Goal: Task Accomplishment & Management: Complete application form

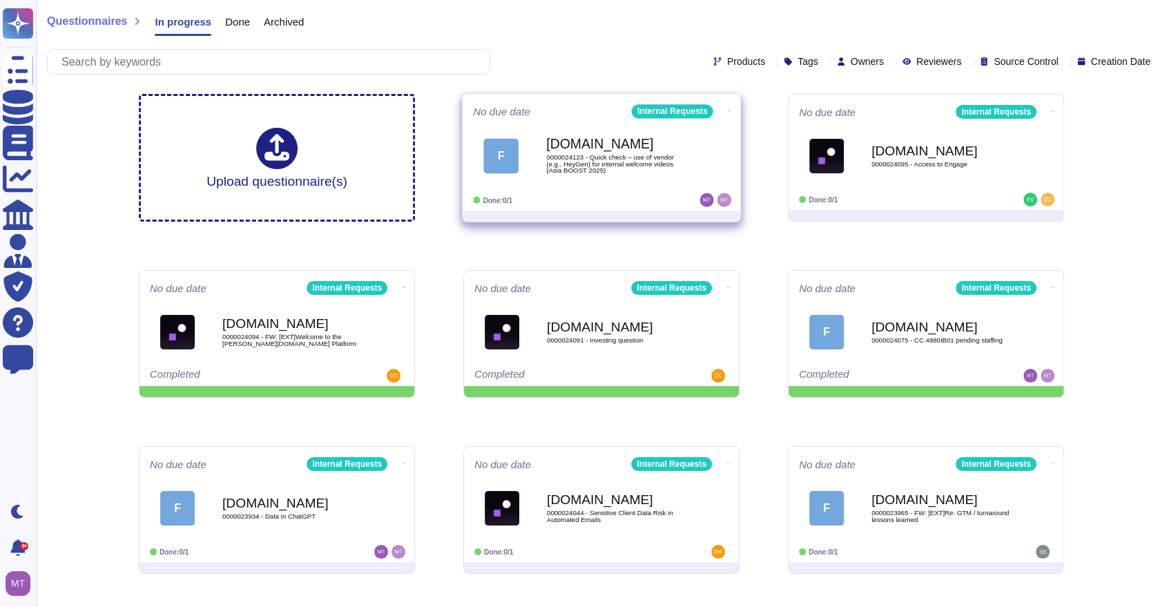
click at [623, 187] on div "F [DOMAIN_NAME] 0000024123 - Quick check – use of vendor (e.g., HeyGen) for int…" at bounding box center [601, 156] width 257 height 70
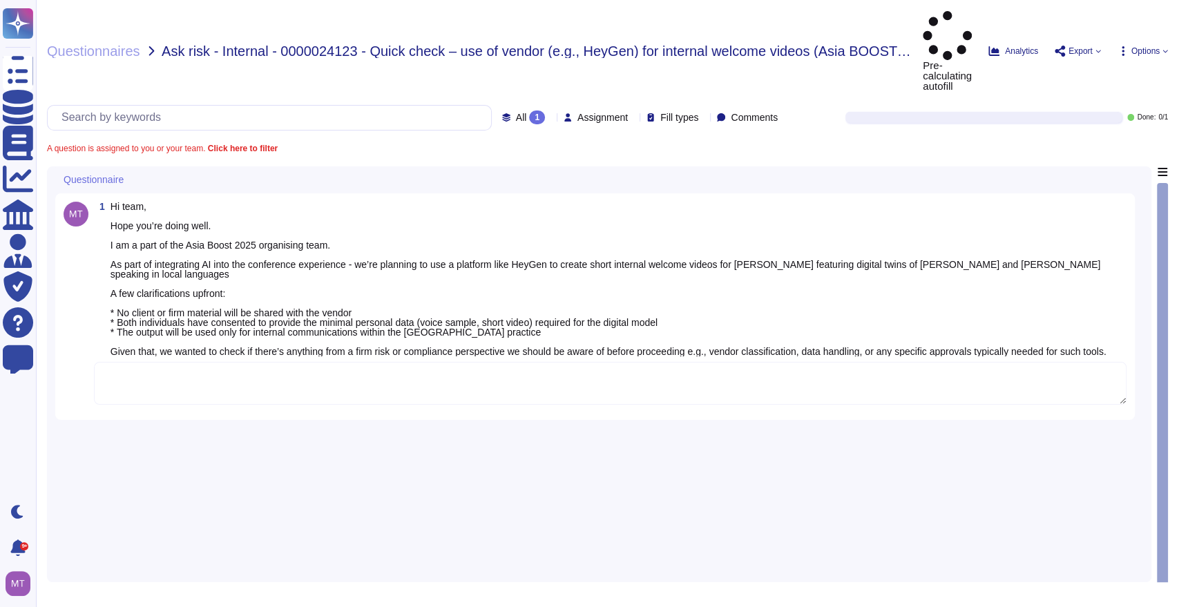
click at [158, 362] on textarea at bounding box center [610, 383] width 1033 height 43
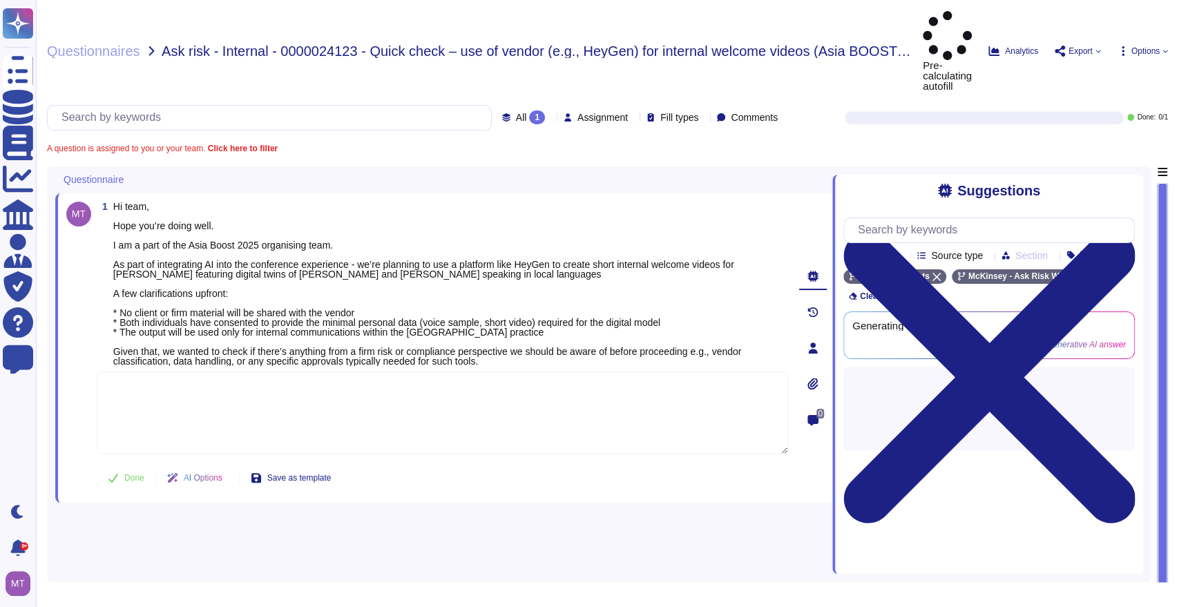
paste textarea "For your awareness, we are sharing with you the Firm’s Sustainable Procurement …"
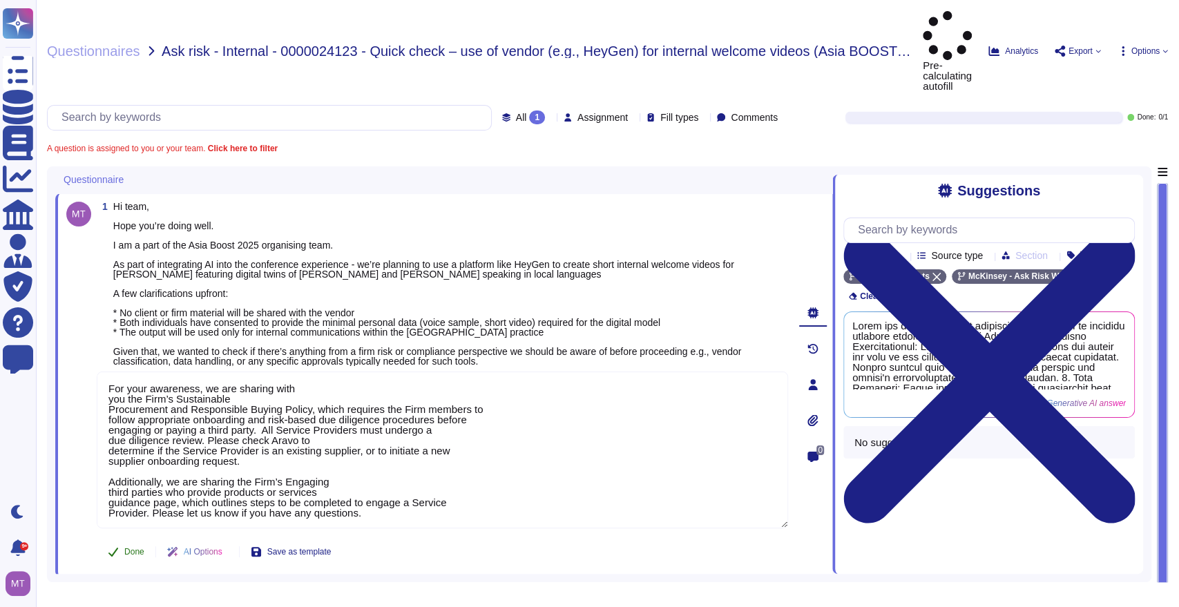
type textarea "For your awareness, we are sharing with you the Firm’s Sustainable Procurement …"
click at [133, 548] on span "Done" at bounding box center [134, 552] width 20 height 8
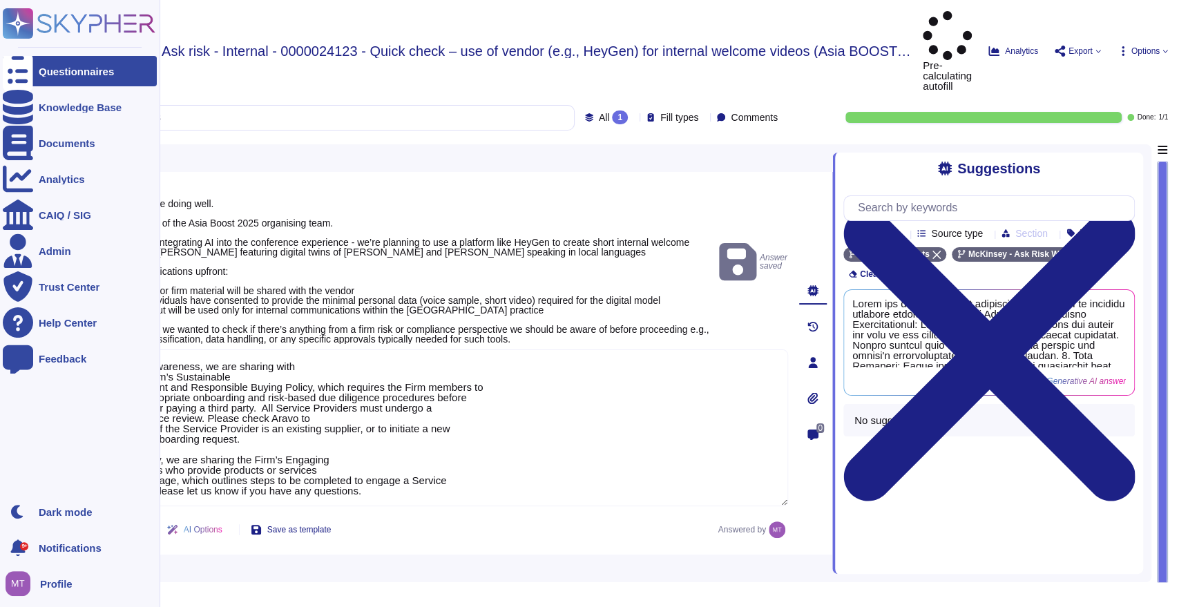
click at [52, 70] on div "Questionnaires" at bounding box center [76, 71] width 75 height 10
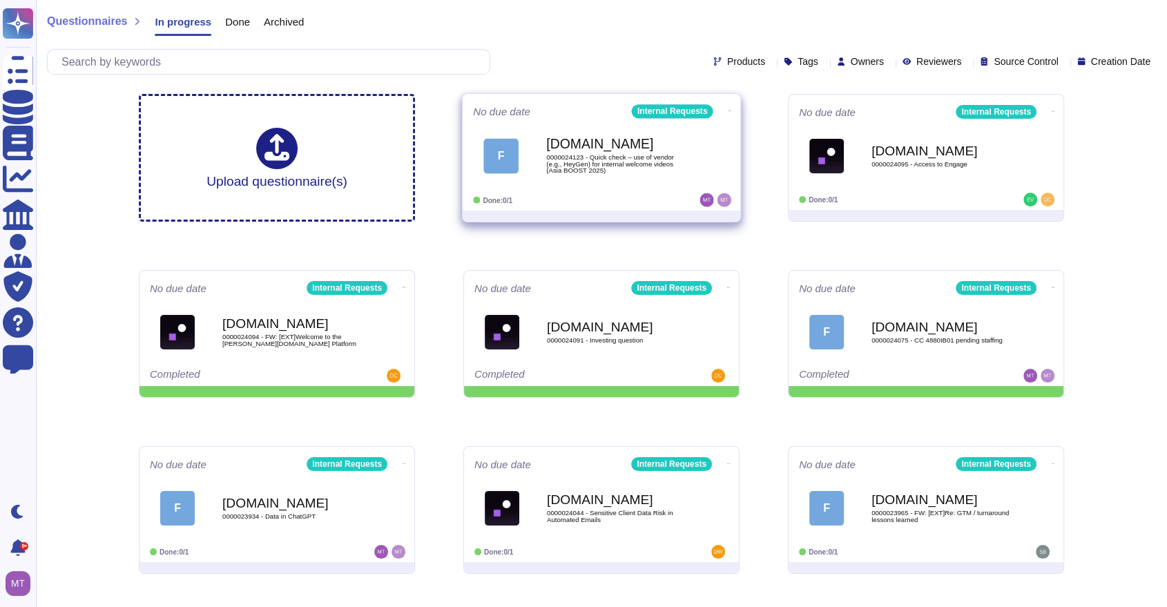
click at [505, 161] on div "F" at bounding box center [501, 155] width 35 height 35
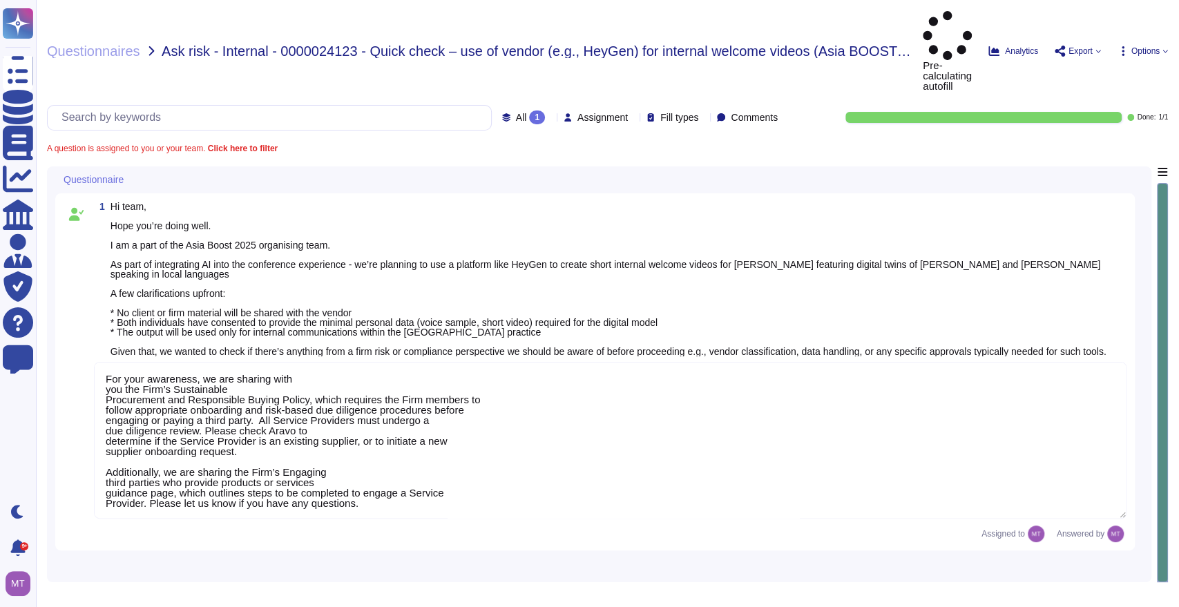
type textarea "For your awareness, we are sharing with you the Firm’s Sustainable Procurement …"
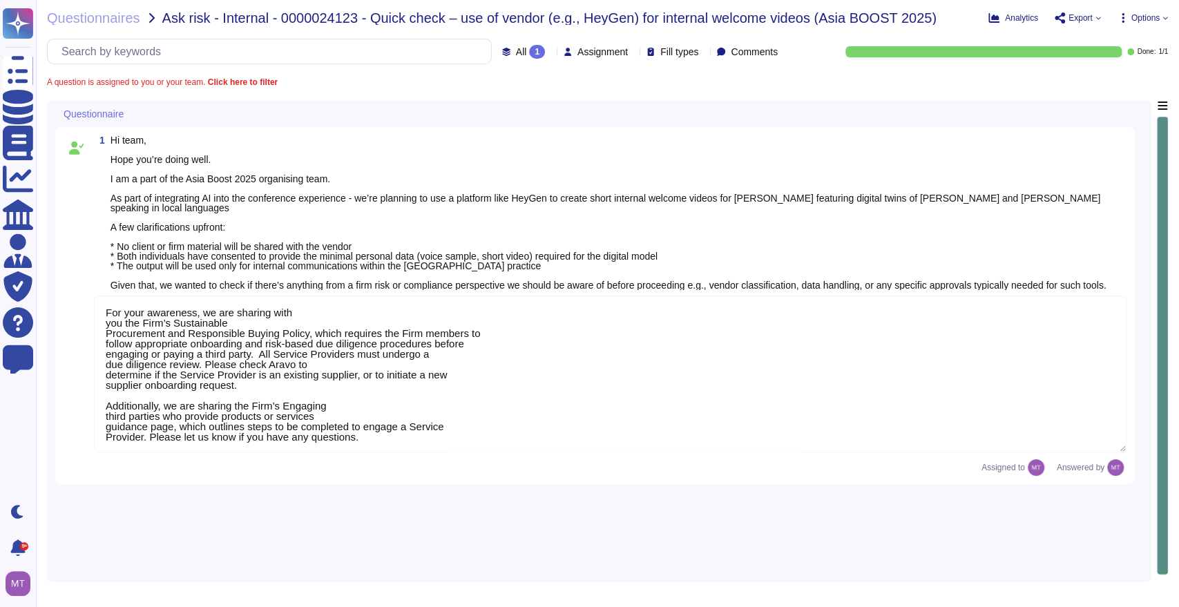
click at [294, 27] on div "Questionnaires Ask risk - Internal - 0000024123 - Quick check – use of vendor (…" at bounding box center [607, 303] width 1143 height 607
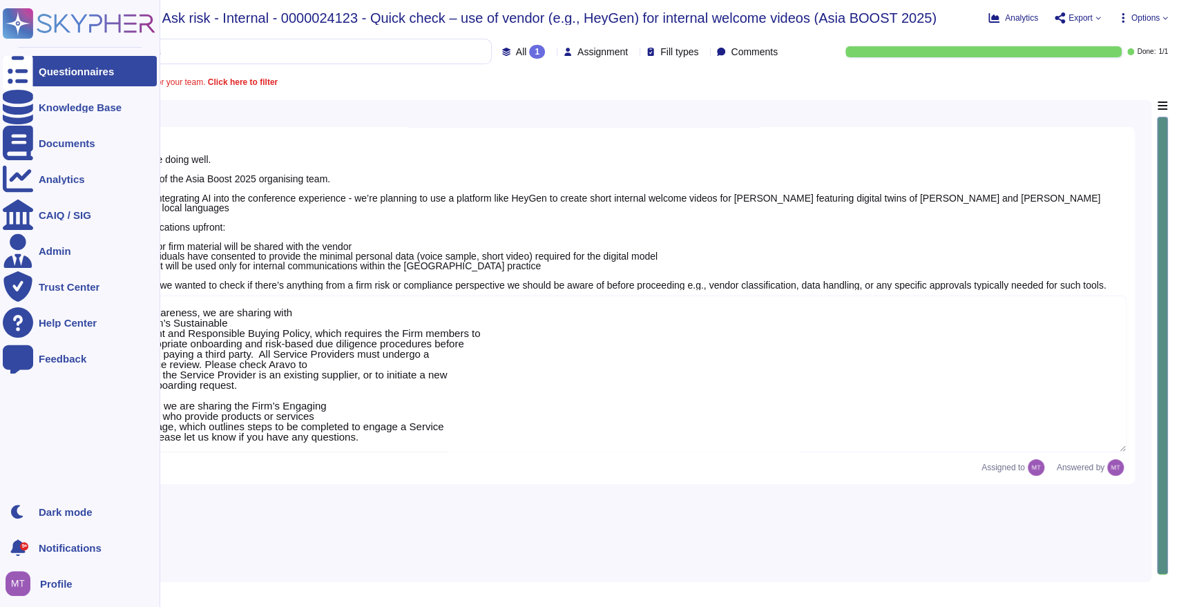
click at [15, 70] on icon at bounding box center [18, 71] width 30 height 41
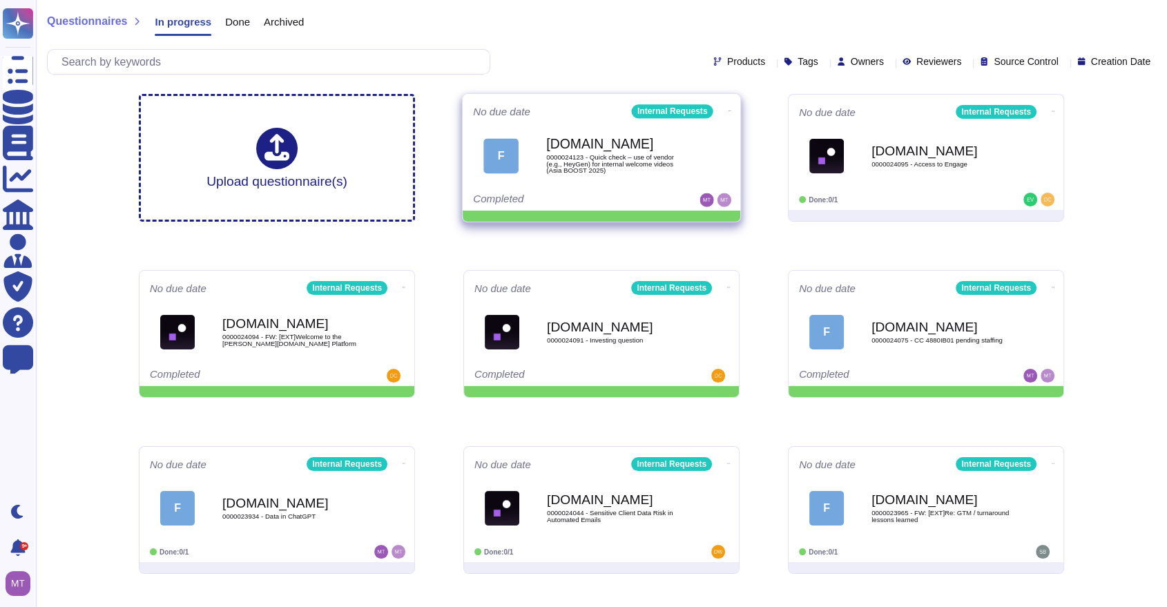
click at [729, 109] on icon at bounding box center [730, 110] width 3 height 3
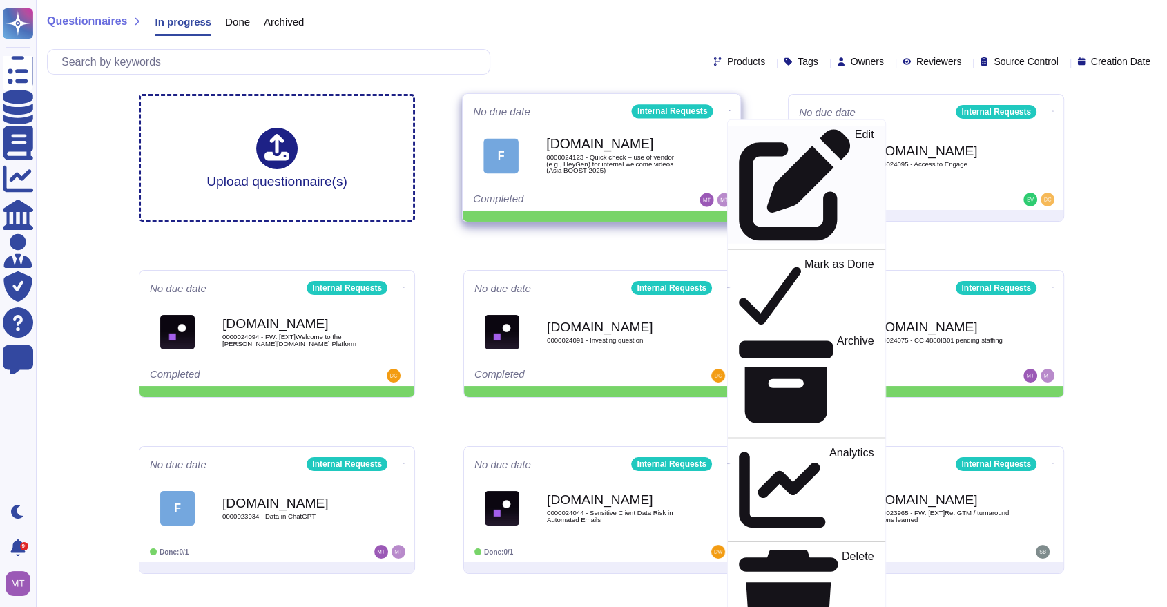
click at [855, 139] on p "Edit" at bounding box center [864, 185] width 19 height 112
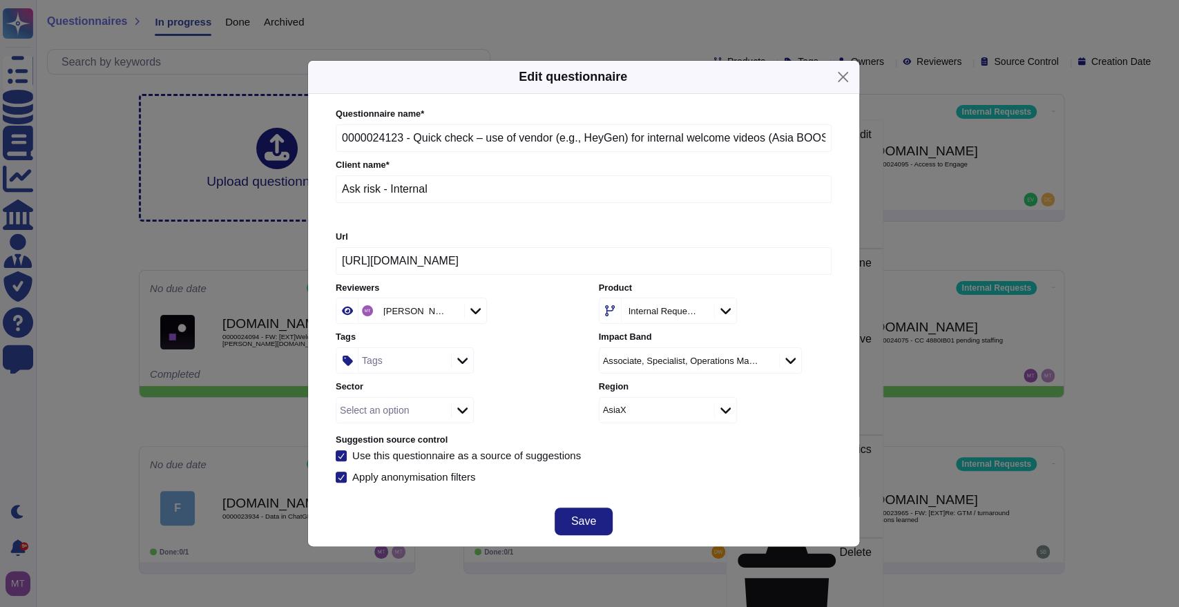
click at [456, 366] on div at bounding box center [462, 360] width 22 height 15
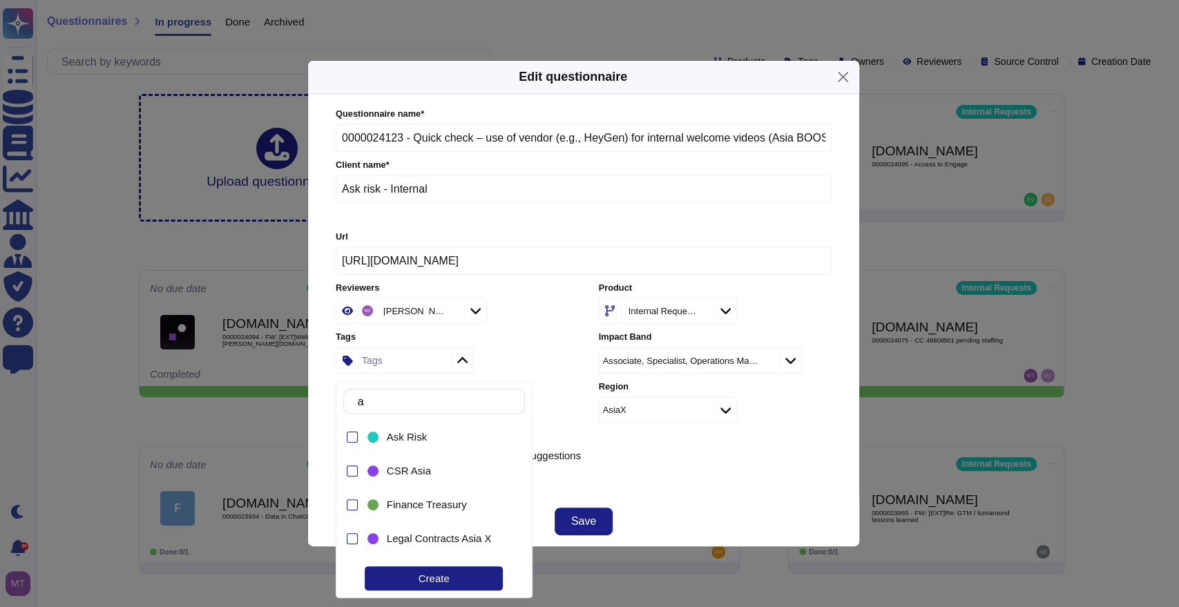
type input "as"
click at [422, 446] on div "Ask Risk" at bounding box center [438, 436] width 146 height 31
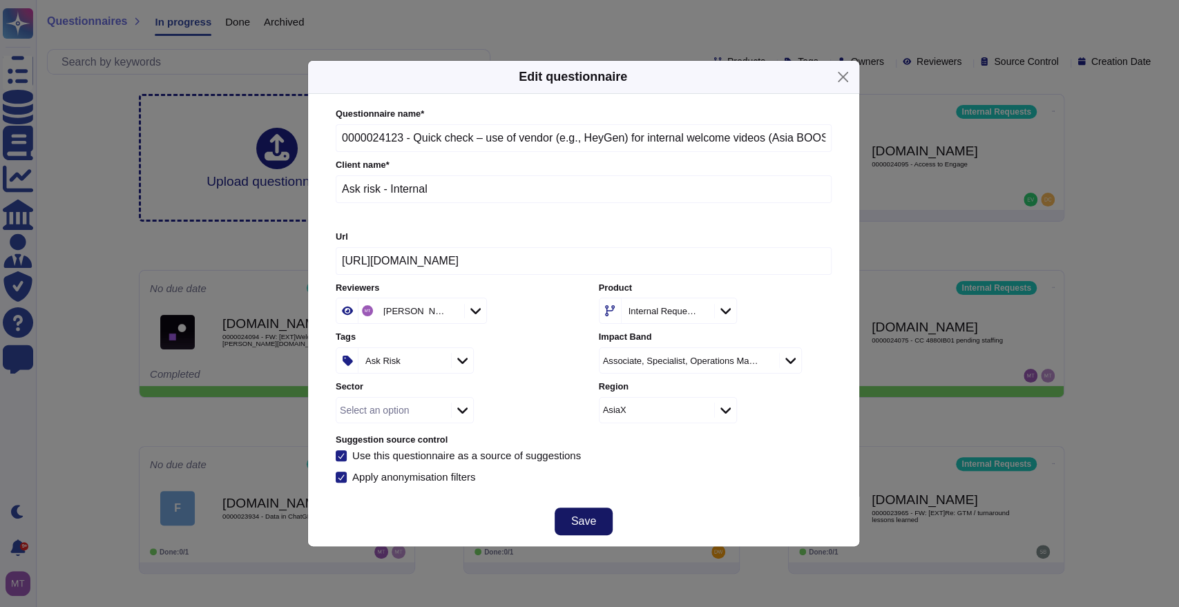
click at [582, 521] on span "Save" at bounding box center [583, 521] width 25 height 11
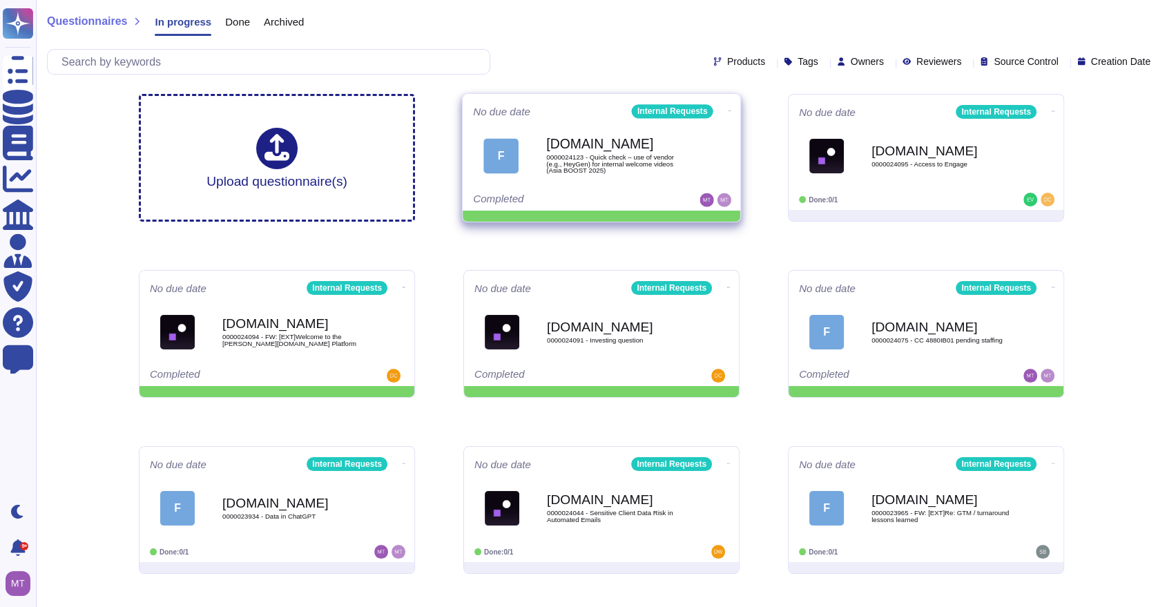
click at [729, 110] on icon at bounding box center [730, 110] width 3 height 3
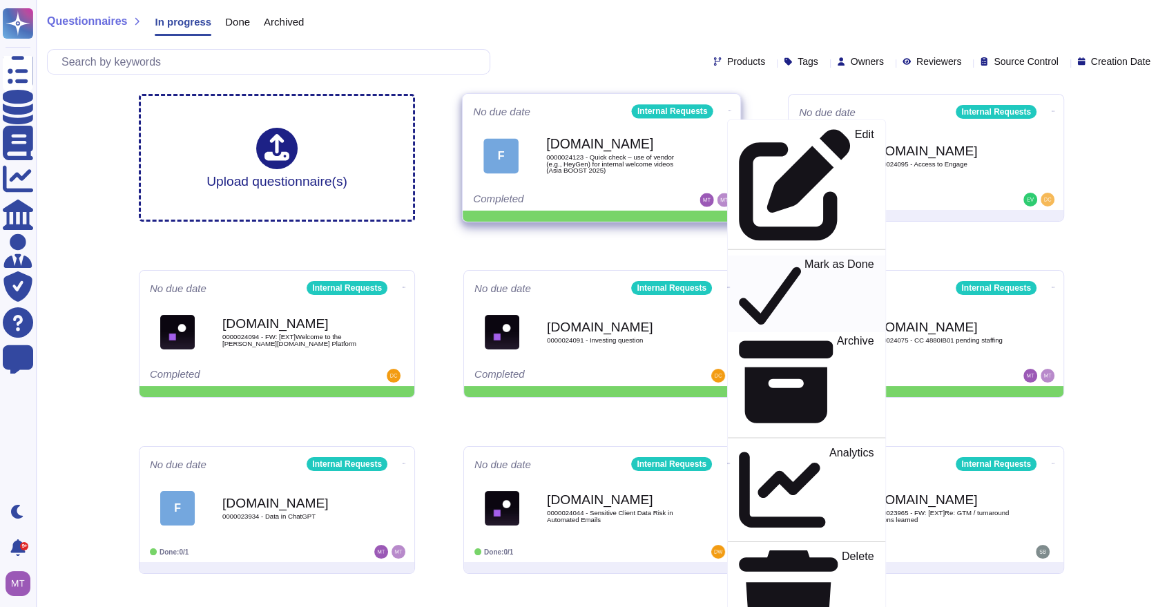
click at [805, 259] on p "Mark as Done" at bounding box center [840, 294] width 70 height 70
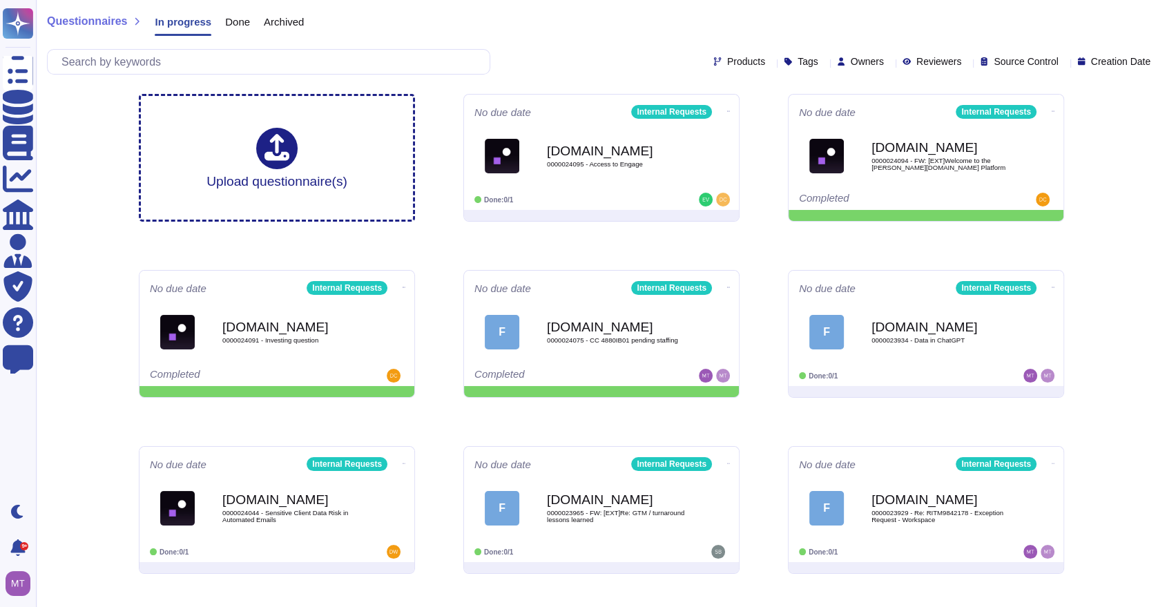
click at [108, 136] on div "Questionnaires In progress Done Archived Products Tags Owners Reviewers Source …" at bounding box center [601, 380] width 1131 height 761
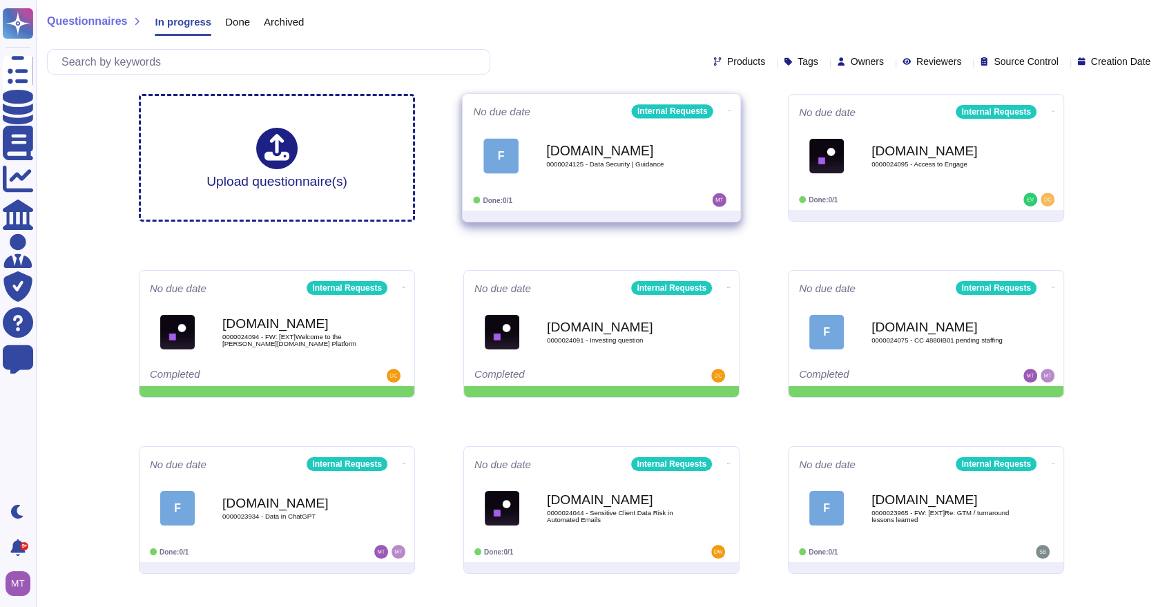
click at [569, 174] on div "[DOMAIN_NAME] 0000024125 - Data Security | Guidance" at bounding box center [616, 156] width 140 height 56
